Goal: Information Seeking & Learning: Learn about a topic

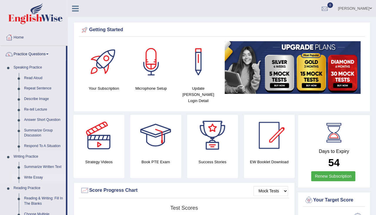
click at [34, 175] on link "Write Essay" at bounding box center [43, 177] width 44 height 11
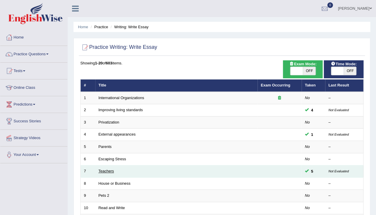
click at [110, 169] on link "Teachers" at bounding box center [107, 171] width 16 height 4
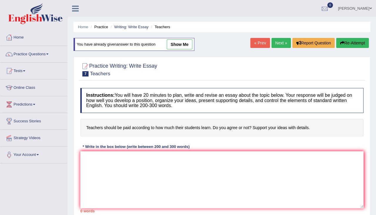
click at [174, 42] on link "show me" at bounding box center [180, 44] width 26 height 10
type textarea "The increasing influence of teachers should be paid according to how much their…"
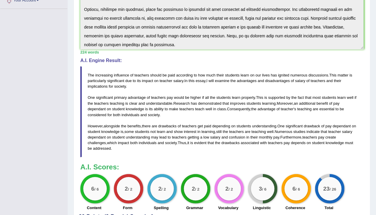
scroll to position [155, 0]
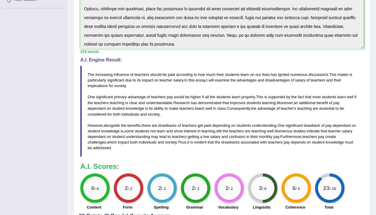
drag, startPoint x: 234, startPoint y: 100, endPoint x: 256, endPoint y: 100, distance: 21.5
click at [256, 100] on blockquote "The increasing influence of teachers should be paid according to how much their…" at bounding box center [221, 111] width 283 height 91
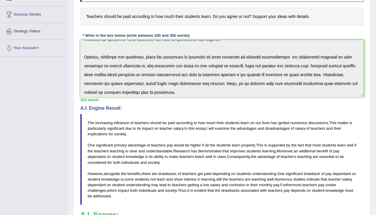
scroll to position [119, 0]
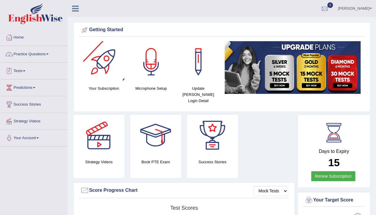
click at [36, 56] on link "Practice Questions" at bounding box center [33, 53] width 67 height 15
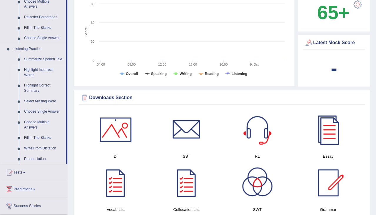
scroll to position [171, 0]
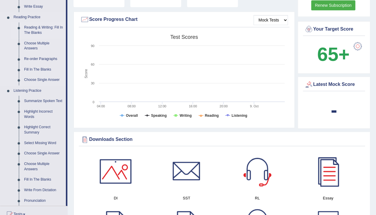
click at [35, 29] on link "Reading & Writing: Fill In The Blanks" at bounding box center [43, 30] width 44 height 16
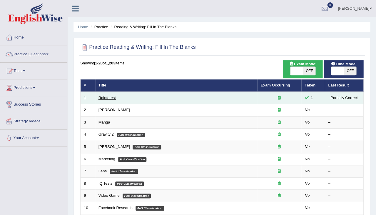
click at [109, 97] on link "Rainforest" at bounding box center [107, 98] width 17 height 4
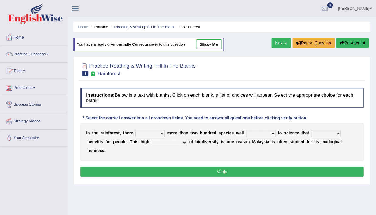
click at [212, 45] on link "show me" at bounding box center [209, 44] width 26 height 10
select select "is"
select select "known"
select select "contains"
select select "condensation"
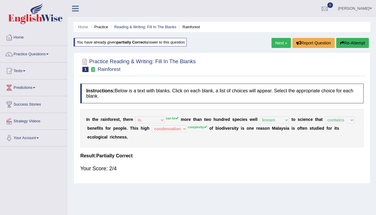
click at [350, 47] on button "Re-Attempt" at bounding box center [352, 43] width 33 height 10
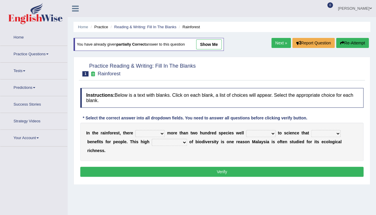
click at [158, 127] on div "I n t h e r a i n f o r e s t , t h e r e have can be has is m o r e t h a n t …" at bounding box center [221, 142] width 283 height 38
click at [215, 45] on link "show me" at bounding box center [209, 44] width 26 height 10
select select "is"
select select "known"
select select "contains"
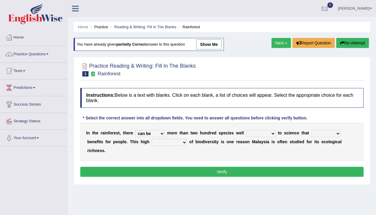
select select "condensation"
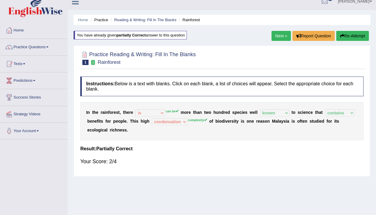
scroll to position [11, 0]
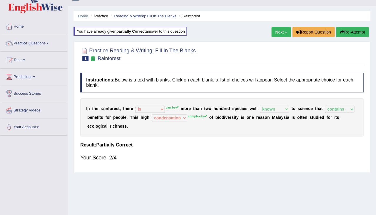
click at [349, 29] on button "Re-Attempt" at bounding box center [352, 32] width 33 height 10
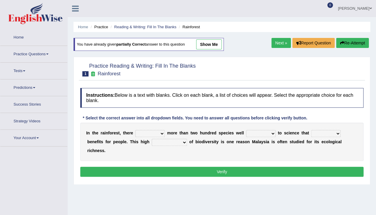
scroll to position [11, 0]
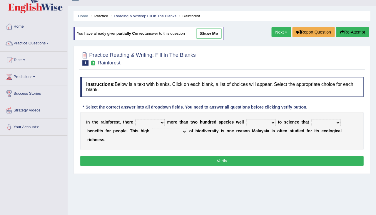
select select "complexity"
click at [278, 35] on link "Next »" at bounding box center [281, 32] width 19 height 10
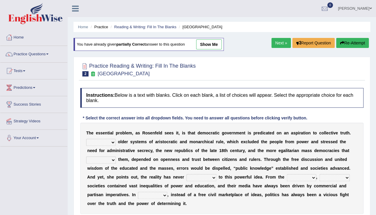
click at [218, 47] on link "show me" at bounding box center [209, 44] width 26 height 10
select select "Likely"
select select "succeeded"
select select "stood up"
select select "outset"
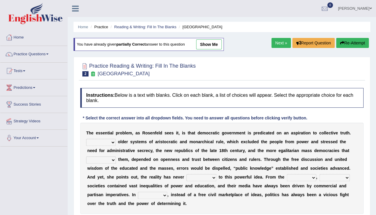
select select "freedom"
select select "power"
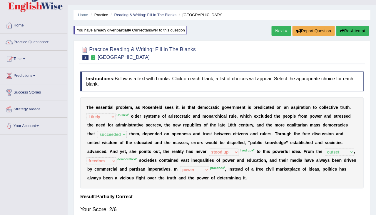
scroll to position [12, 0]
click at [355, 31] on button "Re-Attempt" at bounding box center [352, 31] width 33 height 10
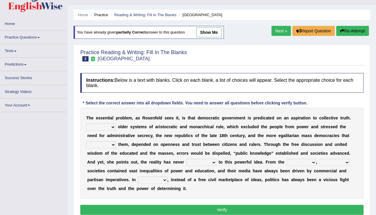
scroll to position [12, 0]
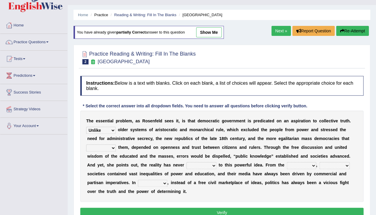
click at [214, 33] on link "show me" at bounding box center [209, 32] width 26 height 10
select select "Likely"
select select "succeeded"
select select "stood up"
select select "outset"
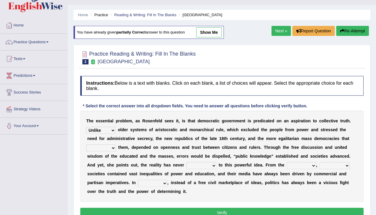
select select "freedom"
select select "power"
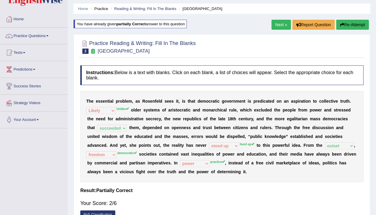
scroll to position [22, 0]
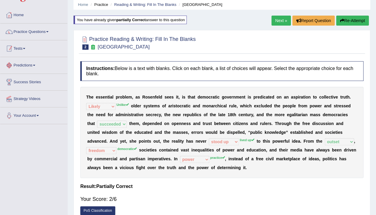
click at [40, 36] on link "Practice Questions" at bounding box center [33, 31] width 67 height 15
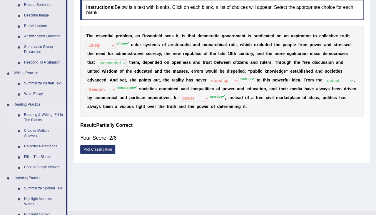
scroll to position [83, 0]
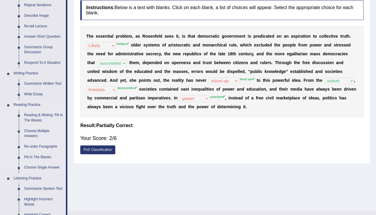
click at [39, 147] on link "Re-order Paragraphs" at bounding box center [43, 147] width 44 height 11
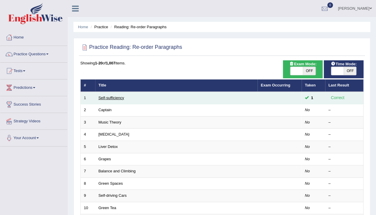
click at [111, 98] on link "Self-sufficiency" at bounding box center [112, 98] width 26 height 4
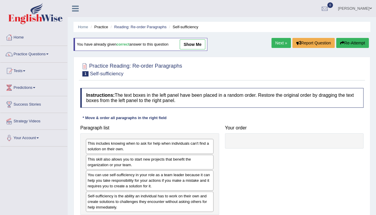
click at [199, 48] on link "show me" at bounding box center [193, 44] width 26 height 10
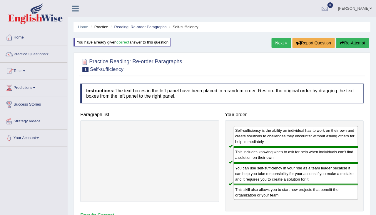
click at [277, 42] on link "Next »" at bounding box center [281, 43] width 19 height 10
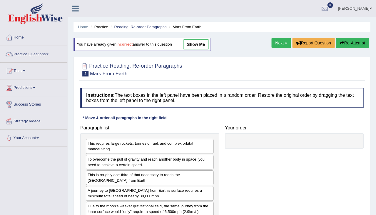
click at [196, 46] on link "show me" at bounding box center [196, 44] width 26 height 10
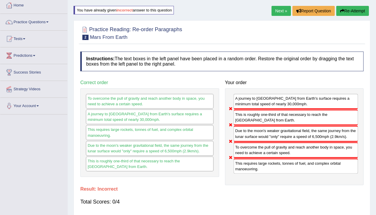
scroll to position [30, 0]
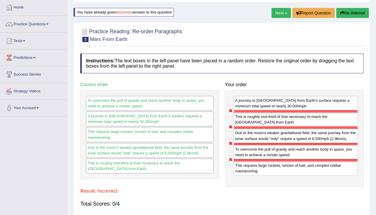
click at [280, 16] on link "Next »" at bounding box center [281, 13] width 19 height 10
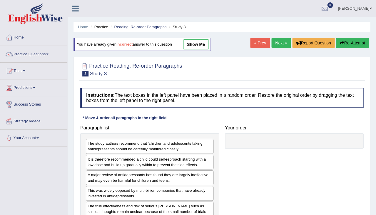
click at [195, 45] on link "show me" at bounding box center [196, 44] width 26 height 10
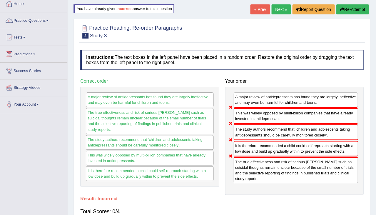
scroll to position [37, 0]
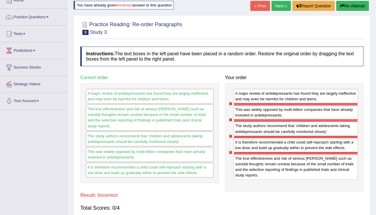
click at [347, 5] on button "Re-Attempt" at bounding box center [352, 6] width 33 height 10
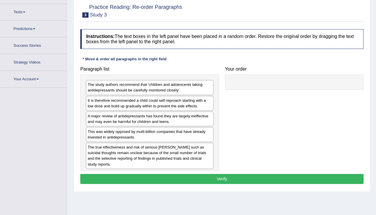
scroll to position [59, 0]
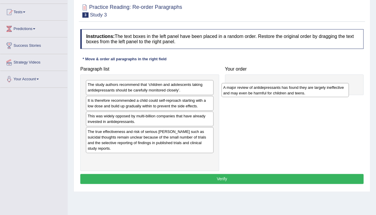
drag, startPoint x: 131, startPoint y: 121, endPoint x: 287, endPoint y: 81, distance: 160.9
click at [287, 83] on div "A major review of antidepressants has found they are largely ineffective and ma…" at bounding box center [286, 90] width 128 height 14
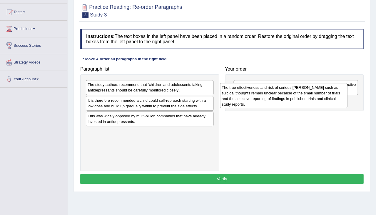
drag, startPoint x: 157, startPoint y: 138, endPoint x: 290, endPoint y: 97, distance: 139.0
click at [290, 97] on div "The true effectiveness and risk of serious harms such as suicidal thoughts rema…" at bounding box center [284, 95] width 128 height 25
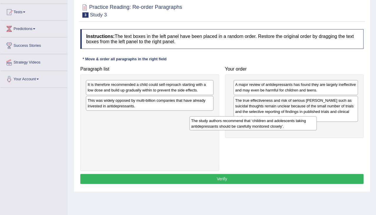
drag, startPoint x: 137, startPoint y: 87, endPoint x: 241, endPoint y: 123, distance: 109.3
click at [241, 123] on div "The study authors recommend that ‘children and adolescents taking antidepressan…" at bounding box center [254, 123] width 128 height 14
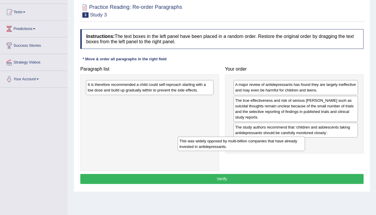
drag, startPoint x: 138, startPoint y: 101, endPoint x: 241, endPoint y: 149, distance: 114.0
click at [241, 149] on div "This was widely opposed by multi-billion companies that have already invested i…" at bounding box center [242, 144] width 128 height 14
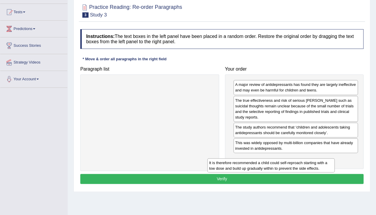
drag, startPoint x: 167, startPoint y: 84, endPoint x: 290, endPoint y: 159, distance: 143.6
click at [290, 159] on div "It is therefore recommended a child could self-reproach starting with a low dos…" at bounding box center [271, 165] width 128 height 14
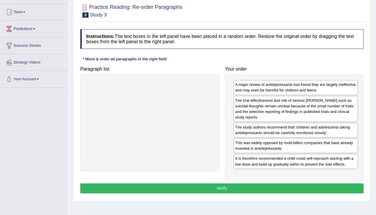
click at [275, 185] on button "Verify" at bounding box center [221, 188] width 283 height 10
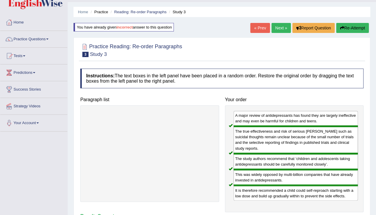
scroll to position [13, 0]
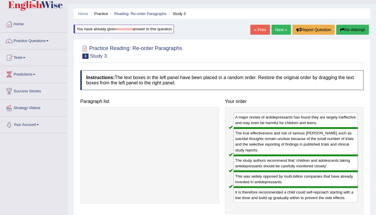
click at [280, 27] on link "Next »" at bounding box center [281, 30] width 19 height 10
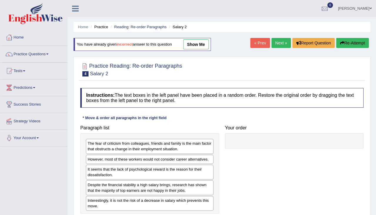
click at [194, 43] on link "show me" at bounding box center [196, 44] width 26 height 10
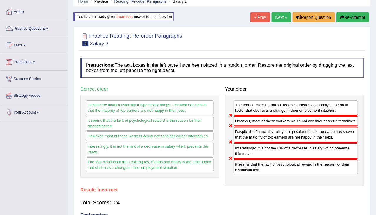
scroll to position [28, 0]
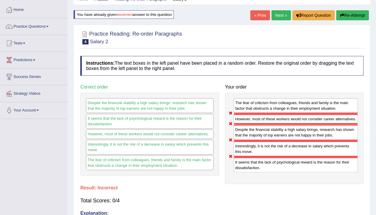
drag, startPoint x: 235, startPoint y: 132, endPoint x: 339, endPoint y: 137, distance: 103.7
click at [339, 137] on div "Despite the financial stability a high salary brings, research has shown that t…" at bounding box center [296, 132] width 125 height 16
click at [359, 13] on button "Re-Attempt" at bounding box center [352, 15] width 33 height 10
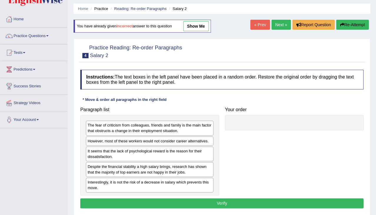
scroll to position [19, 0]
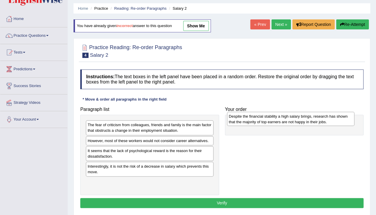
drag, startPoint x: 125, startPoint y: 167, endPoint x: 265, endPoint y: 118, distance: 148.7
click at [265, 118] on div "Despite the financial stability a high salary brings, research has shown that t…" at bounding box center [291, 119] width 128 height 14
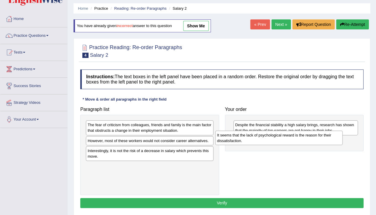
drag, startPoint x: 101, startPoint y: 151, endPoint x: 230, endPoint y: 137, distance: 129.9
click at [230, 137] on div "It seems that the lack of psychological reward is the reason for their dissatis…" at bounding box center [279, 138] width 128 height 14
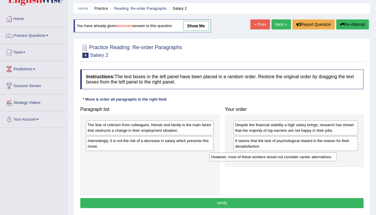
drag, startPoint x: 126, startPoint y: 139, endPoint x: 250, endPoint y: 157, distance: 124.6
click at [250, 157] on div "However, most of these workers would not consider career alternatives." at bounding box center [274, 156] width 128 height 9
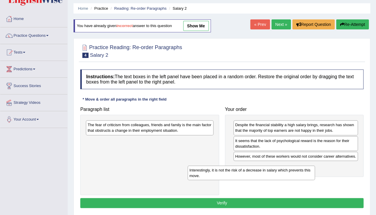
drag, startPoint x: 149, startPoint y: 139, endPoint x: 250, endPoint y: 169, distance: 105.9
click at [250, 169] on div "Interestingly, it is not the risk of a decrease in salary which prevents this m…" at bounding box center [252, 173] width 128 height 14
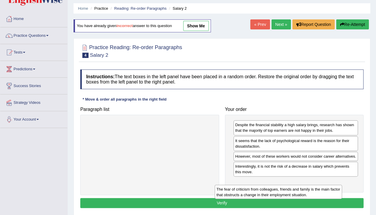
drag, startPoint x: 169, startPoint y: 120, endPoint x: 298, endPoint y: 183, distance: 143.6
click at [298, 185] on div "The fear of criticism from colleagues, friends and family is the main factor th…" at bounding box center [279, 192] width 128 height 14
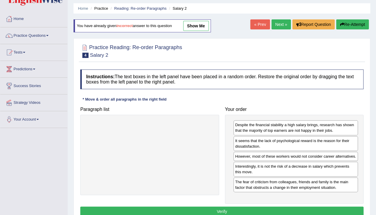
click at [278, 210] on button "Verify" at bounding box center [221, 212] width 283 height 10
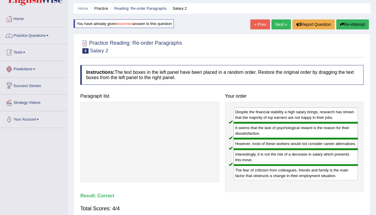
click at [41, 36] on link "Practice Questions" at bounding box center [33, 34] width 67 height 15
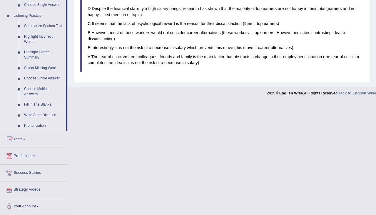
scroll to position [248, 0]
click at [39, 114] on link "Write From Dictation" at bounding box center [43, 115] width 44 height 11
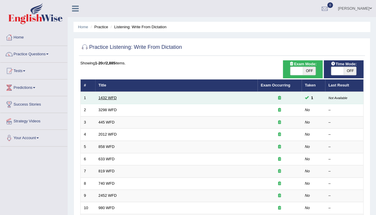
click at [110, 96] on link "1432 WFD" at bounding box center [108, 98] width 18 height 4
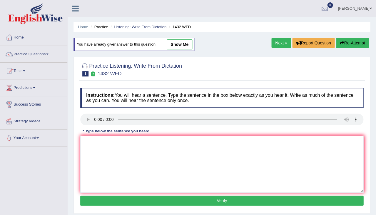
click at [178, 46] on link "show me" at bounding box center [180, 44] width 26 height 10
type textarea "Most of the activities activity is are beneficial for health."
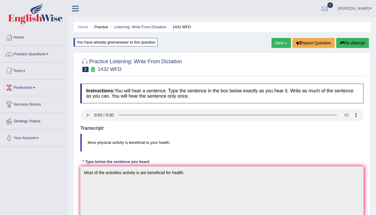
click at [282, 45] on link "Next »" at bounding box center [281, 43] width 19 height 10
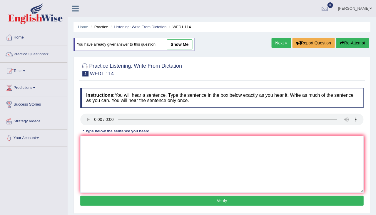
click at [180, 46] on link "show me" at bounding box center [180, 44] width 26 height 10
type textarea "The author authors is working work statistical and more experimental."
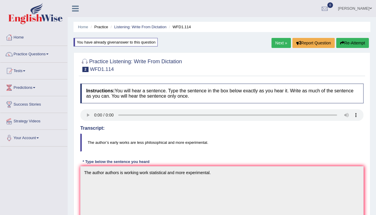
click at [281, 41] on link "Next »" at bounding box center [281, 43] width 19 height 10
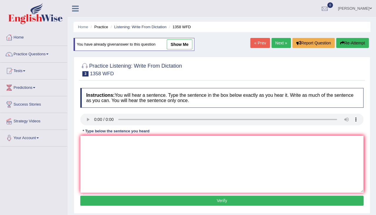
click at [187, 47] on link "show me" at bounding box center [180, 44] width 26 height 10
type textarea "Communication skills skill is became become a more popular in beginning of the …"
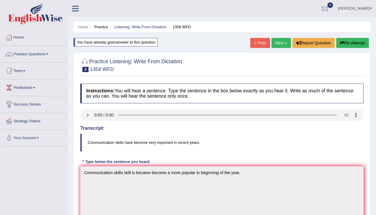
click at [280, 44] on link "Next »" at bounding box center [281, 43] width 19 height 10
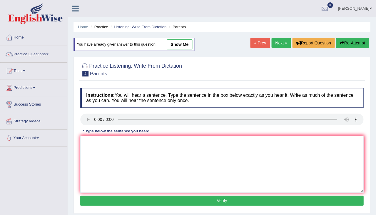
click at [178, 44] on link "show me" at bounding box center [180, 44] width 26 height 10
type textarea "Partents [DATE] are involves involved in the educations education of their chil…"
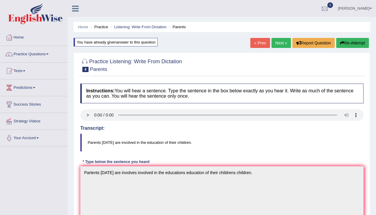
click at [281, 47] on link "Next »" at bounding box center [281, 43] width 19 height 10
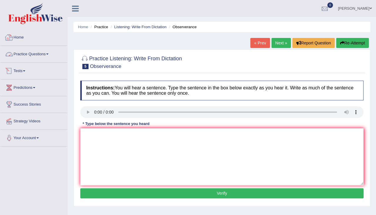
click at [17, 36] on link "Home" at bounding box center [33, 36] width 67 height 15
